Goal: Find specific page/section: Find specific page/section

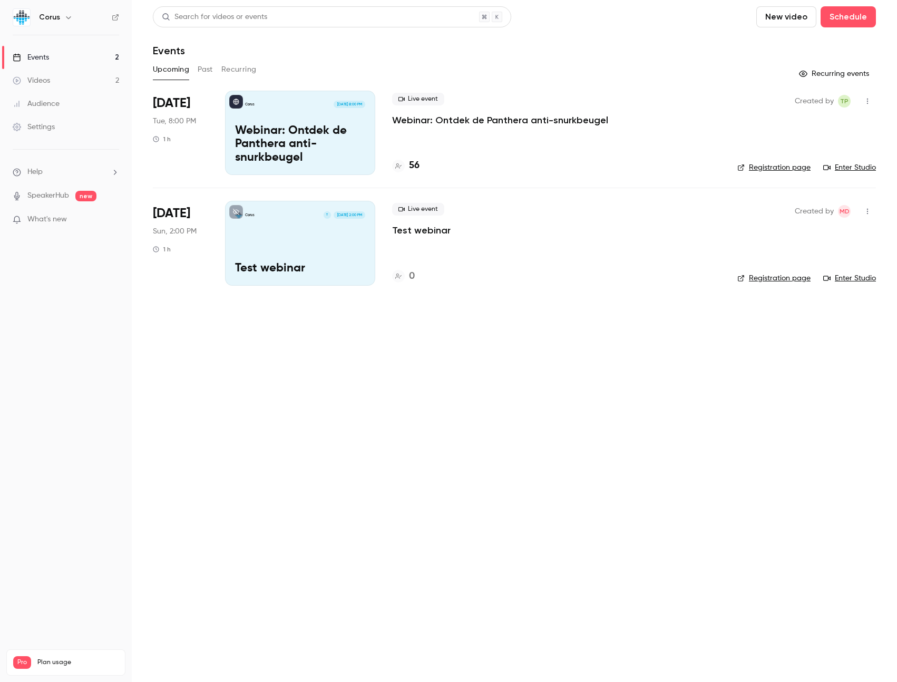
click at [337, 144] on p "Webinar: Ontdek de Panthera anti-snurkbeugel" at bounding box center [300, 144] width 130 height 41
